Goal: Information Seeking & Learning: Learn about a topic

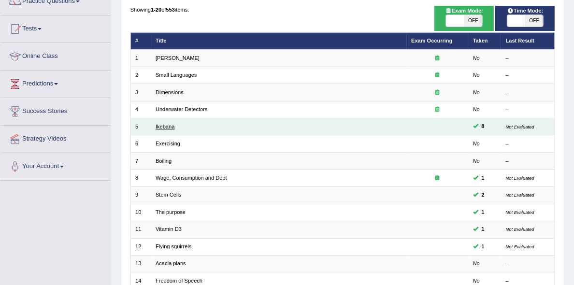
click at [167, 129] on link "Ikebana" at bounding box center [165, 127] width 19 height 6
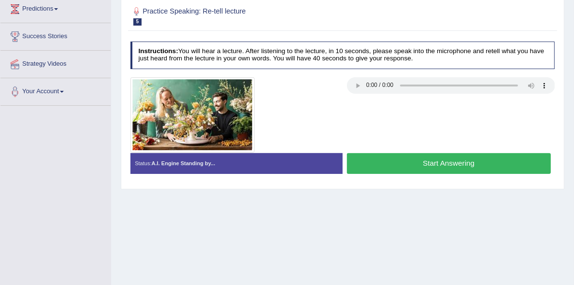
scroll to position [175, 0]
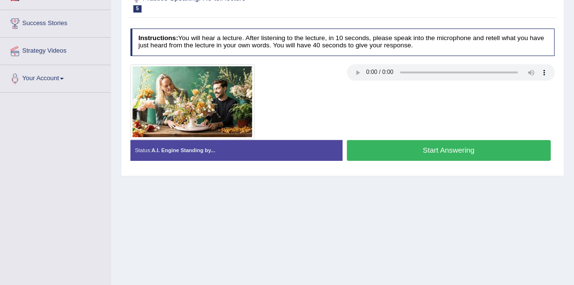
click at [478, 161] on button "Start Answering" at bounding box center [449, 150] width 204 height 21
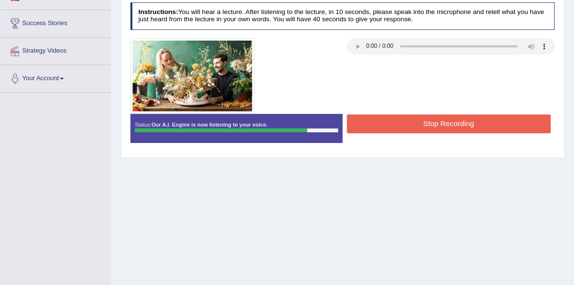
click at [465, 133] on button "Stop Recording" at bounding box center [449, 123] width 204 height 19
